Goal: Information Seeking & Learning: Find specific fact

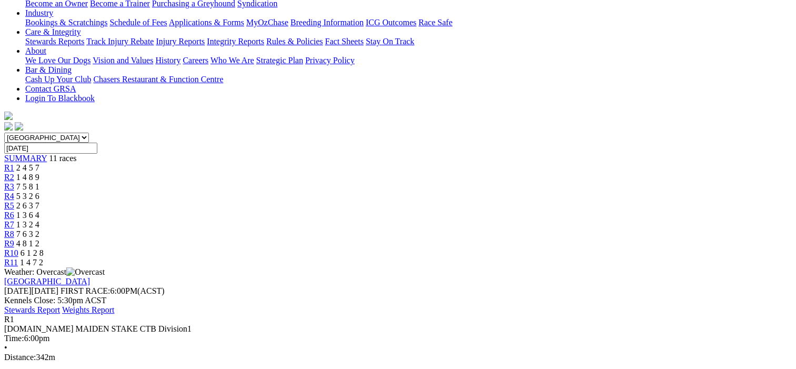
scroll to position [105, 0]
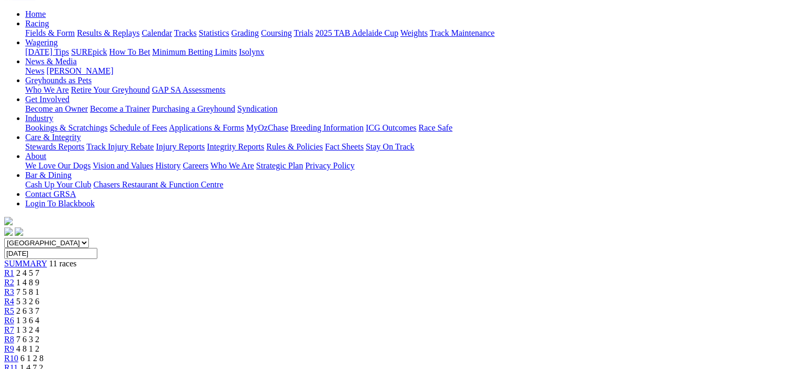
click at [14, 278] on span "R2" at bounding box center [9, 282] width 10 height 9
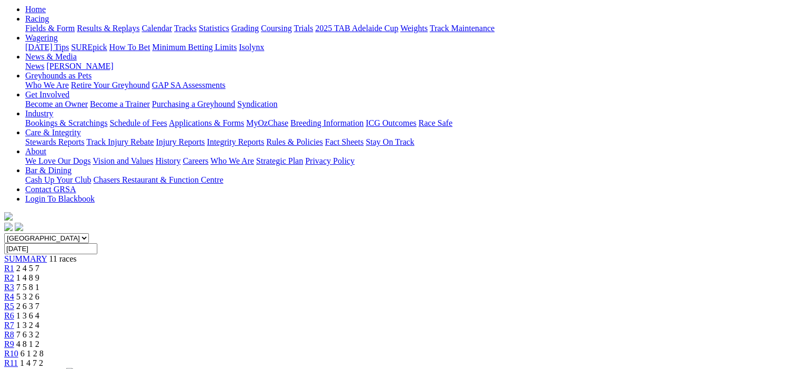
scroll to position [105, 0]
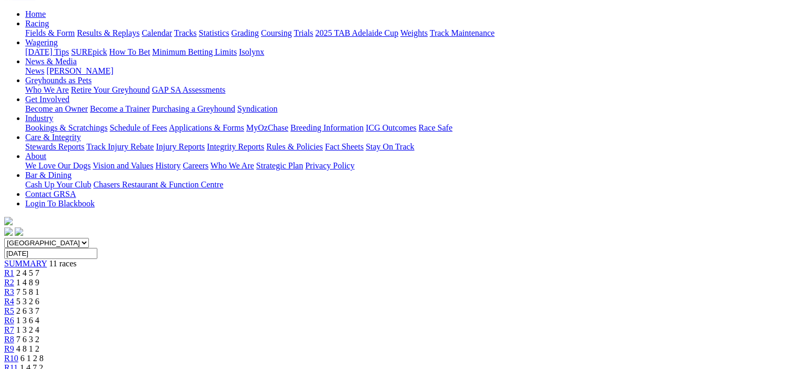
click at [14, 287] on span "R3" at bounding box center [9, 291] width 10 height 9
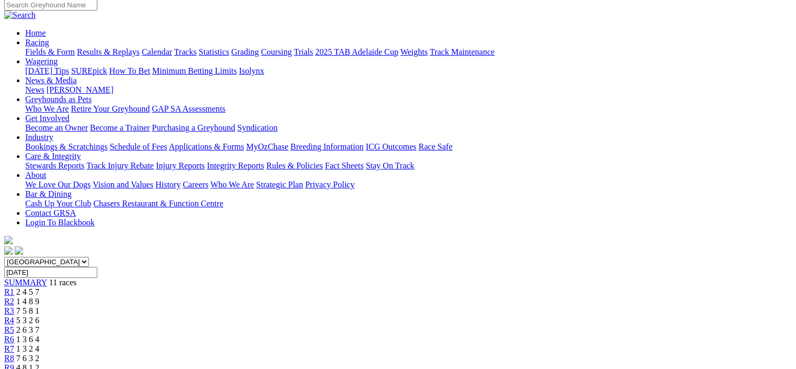
scroll to position [53, 0]
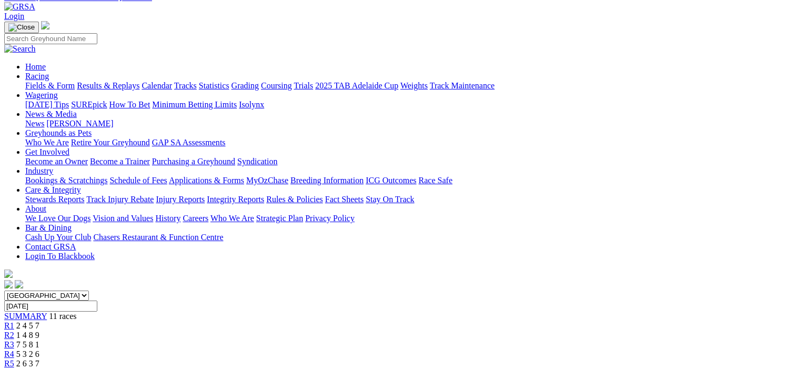
click at [14, 349] on span "R4" at bounding box center [9, 353] width 10 height 9
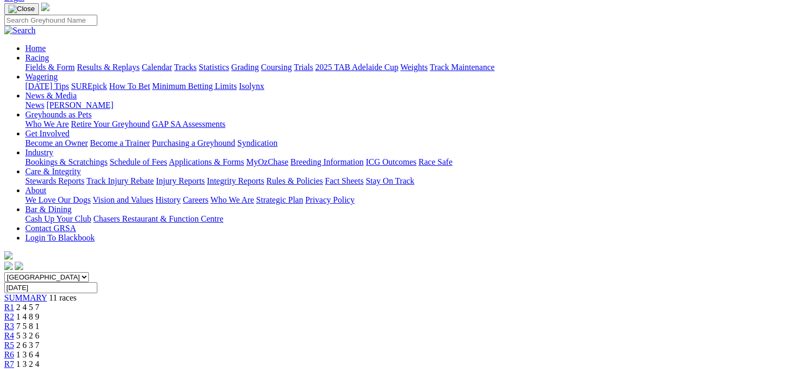
scroll to position [53, 0]
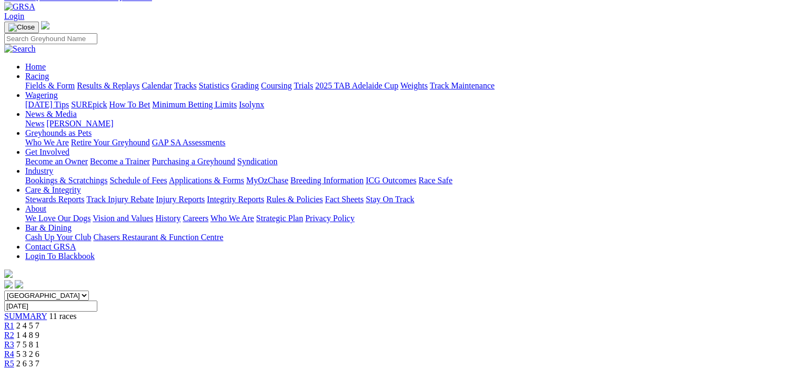
click at [14, 359] on span "R5" at bounding box center [9, 363] width 10 height 9
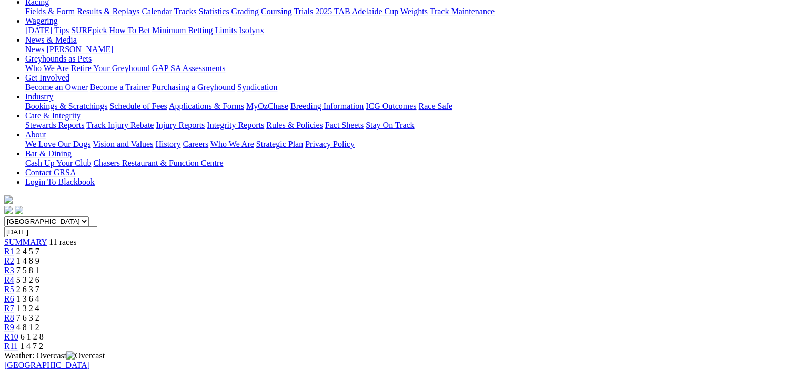
scroll to position [105, 0]
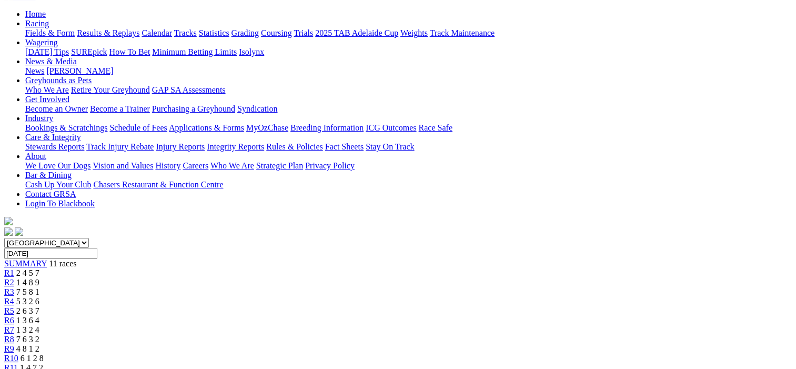
click at [14, 316] on span "R6" at bounding box center [9, 320] width 10 height 9
click at [14, 325] on span "R7" at bounding box center [9, 329] width 10 height 9
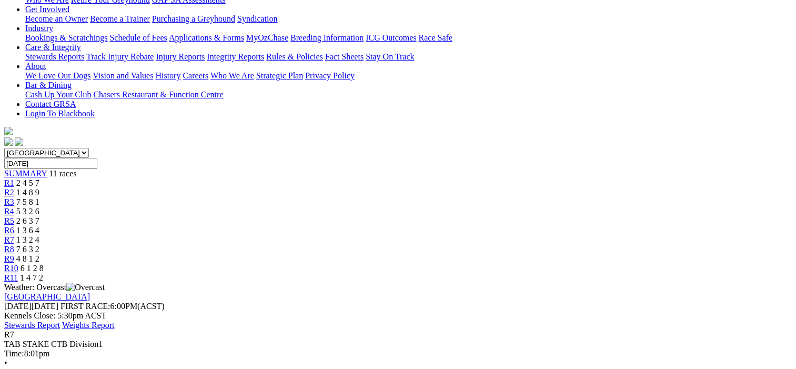
scroll to position [53, 0]
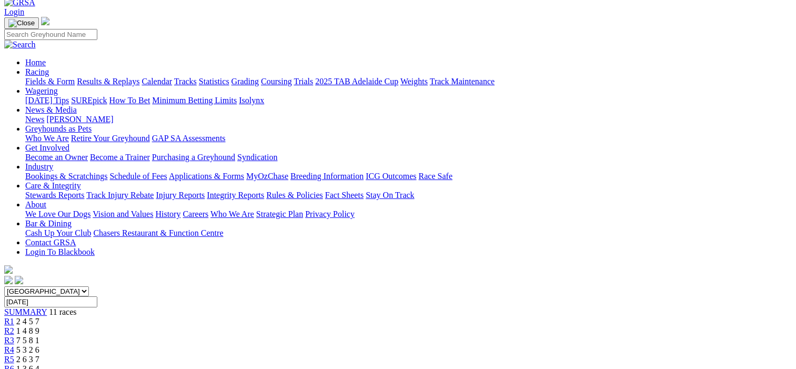
scroll to position [53, 0]
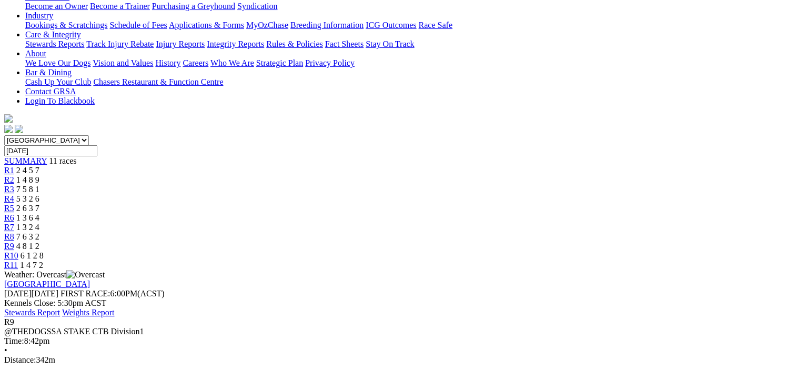
scroll to position [53, 0]
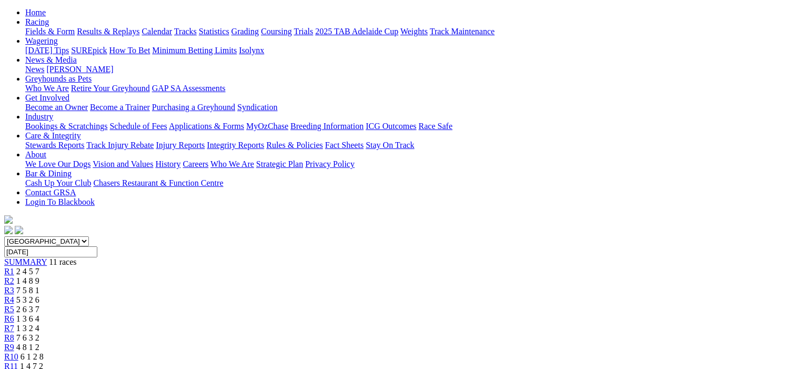
scroll to position [105, 0]
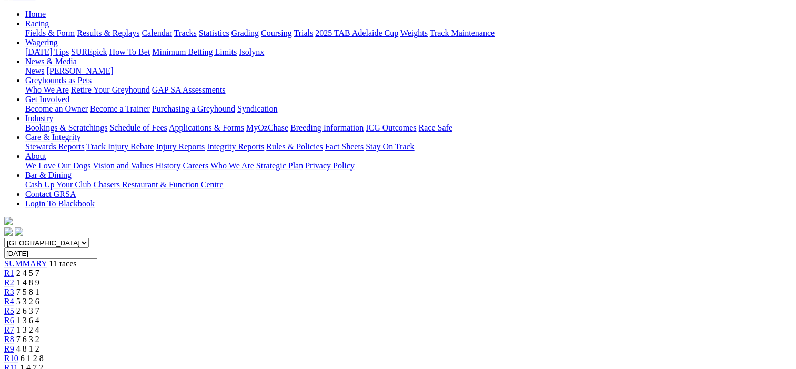
click at [18, 363] on span "R11" at bounding box center [11, 367] width 14 height 9
